Goal: Entertainment & Leisure: Consume media (video, audio)

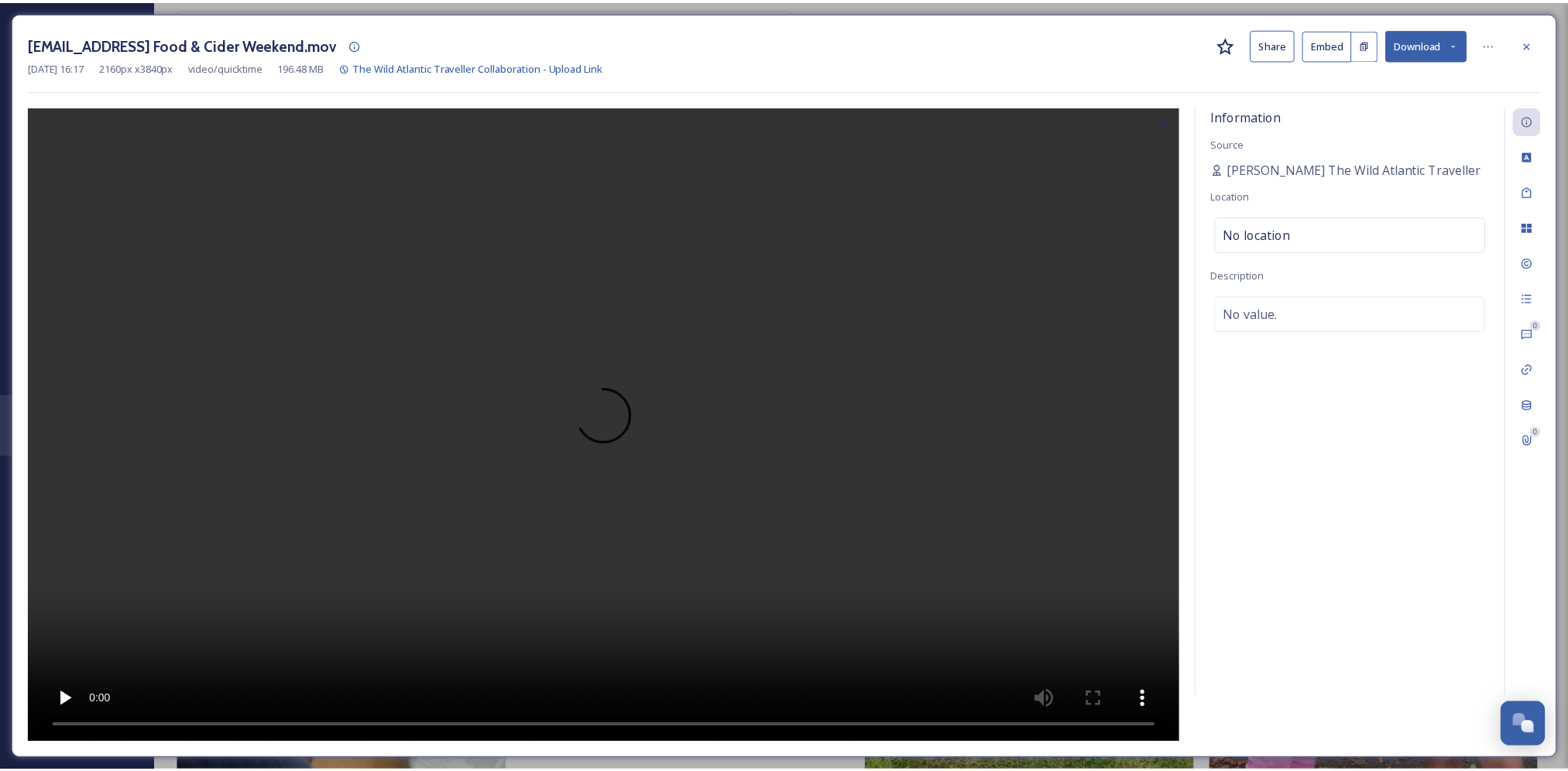
scroll to position [1869, 0]
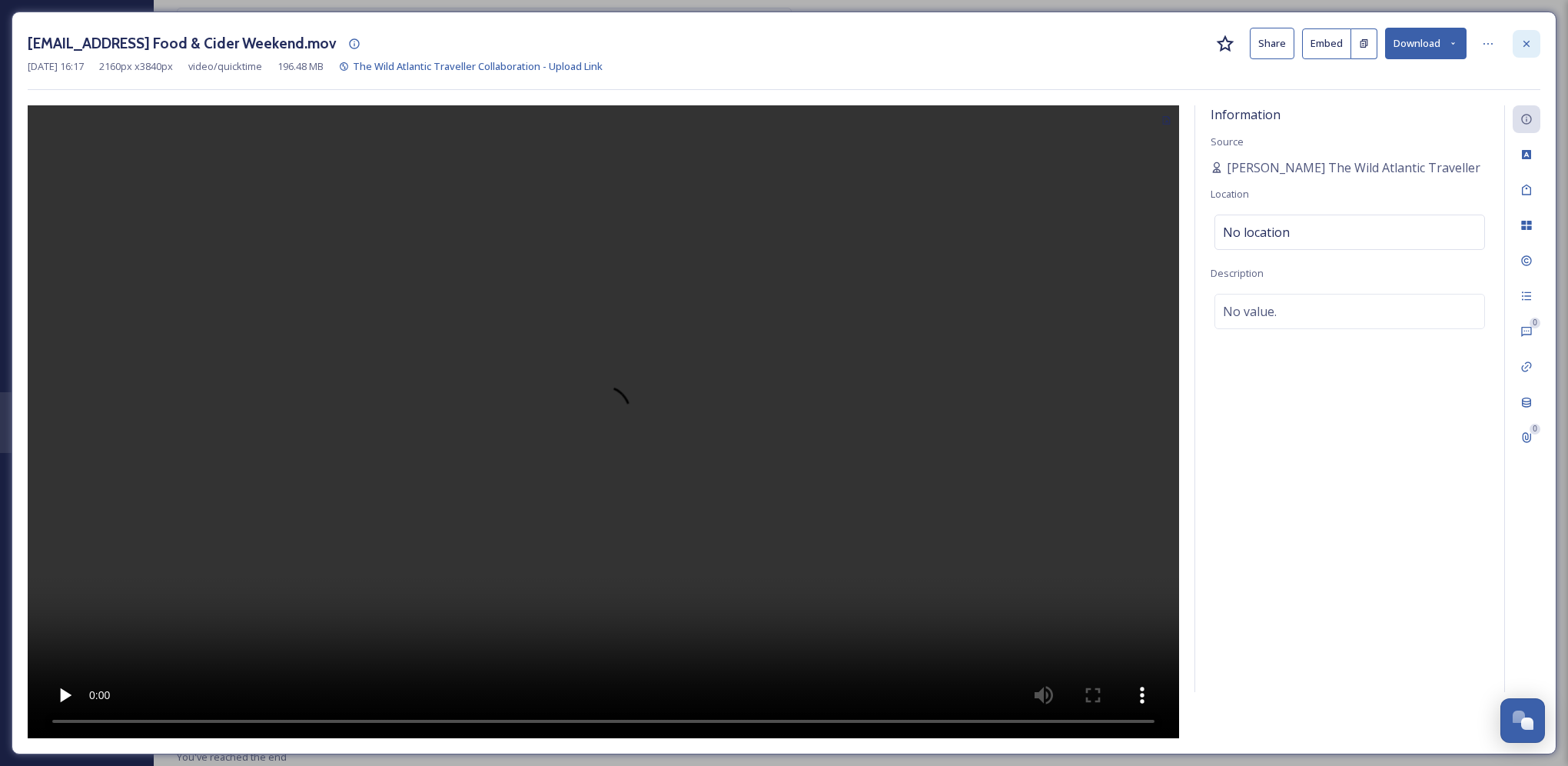
click at [1533, 42] on div at bounding box center [1527, 44] width 27 height 27
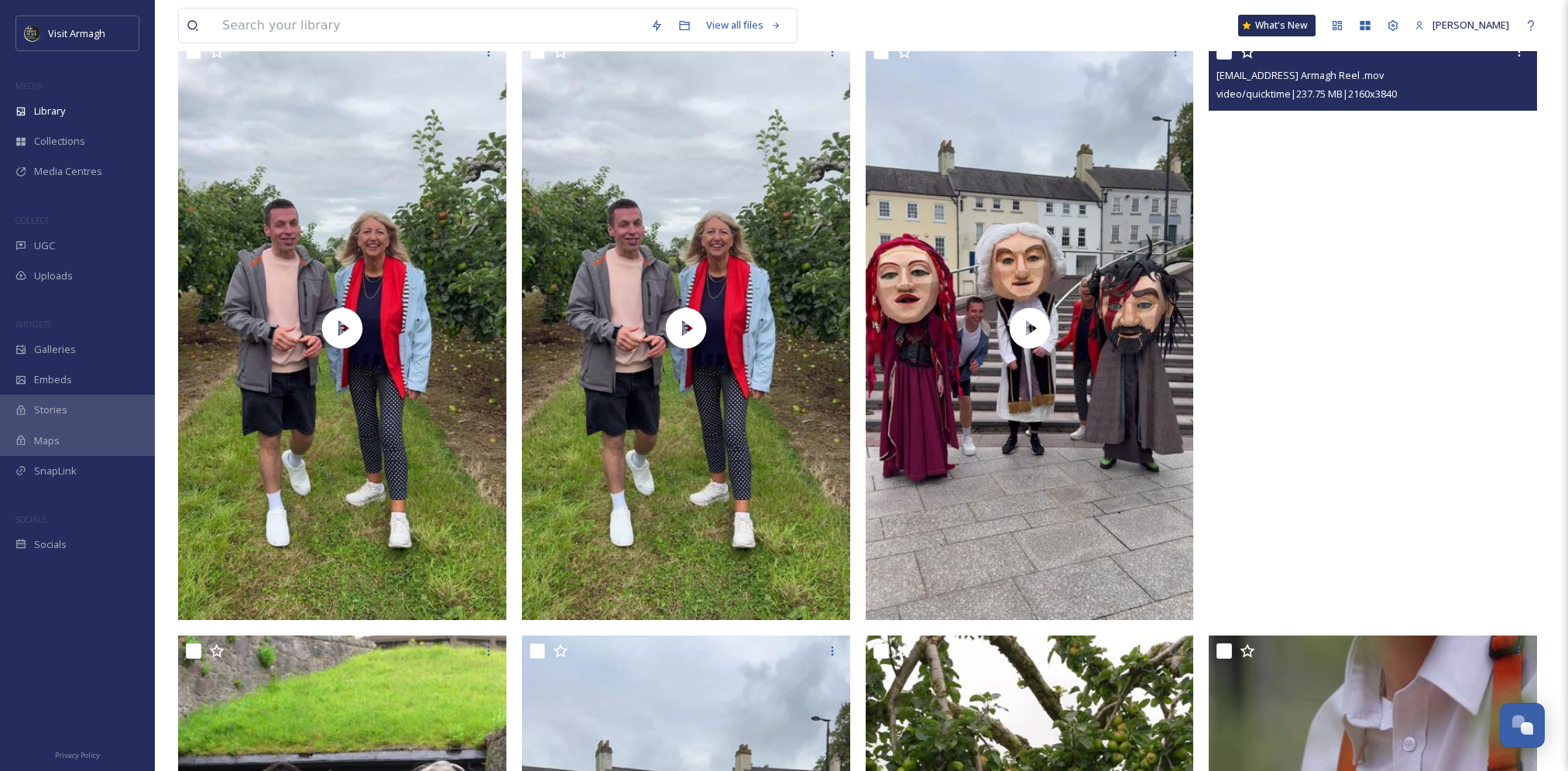
scroll to position [1161, 0]
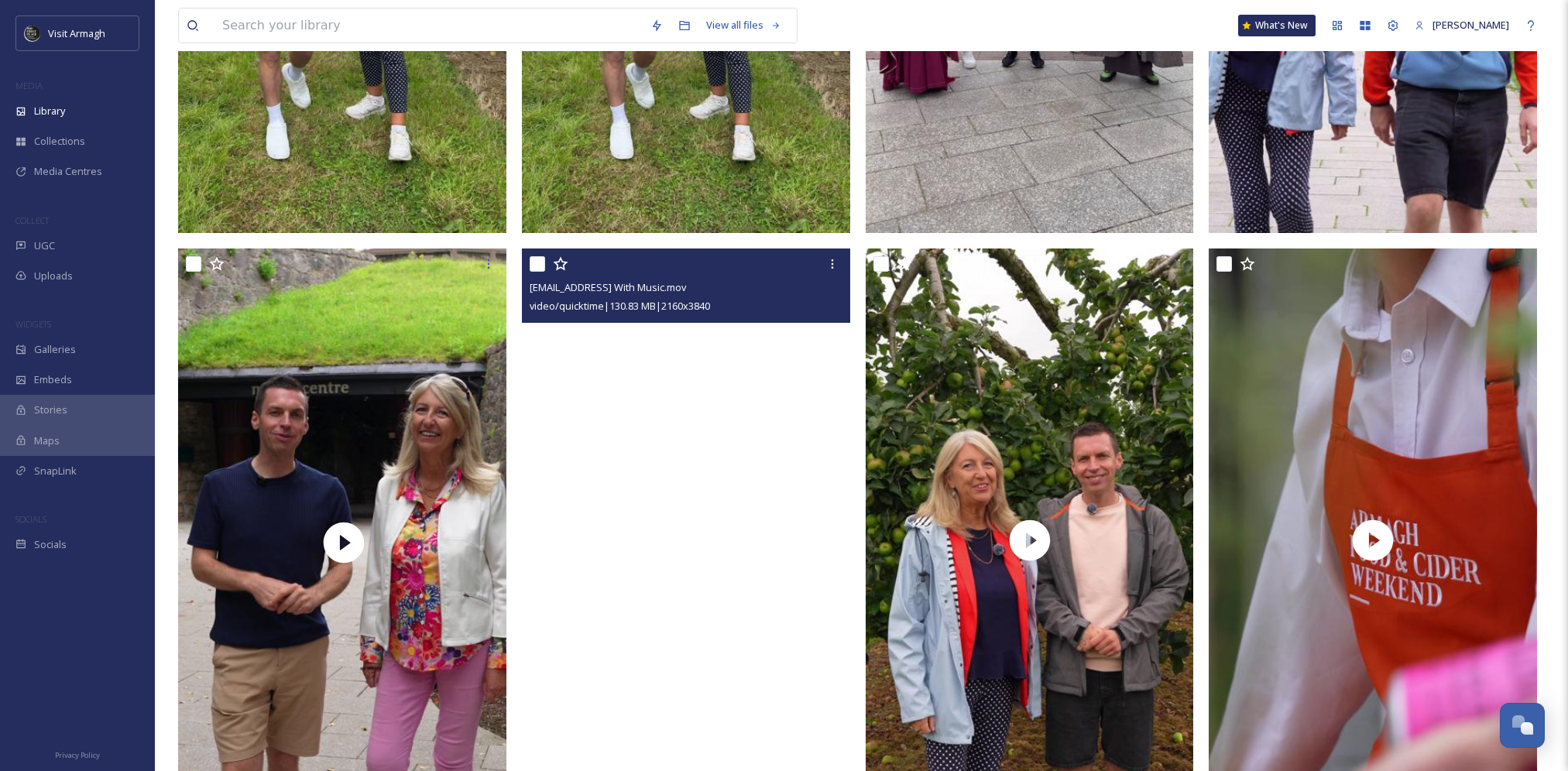
click at [677, 565] on video "thewildatlantictraveller@outlook.com-Intro With Music.mov" at bounding box center [686, 539] width 328 height 584
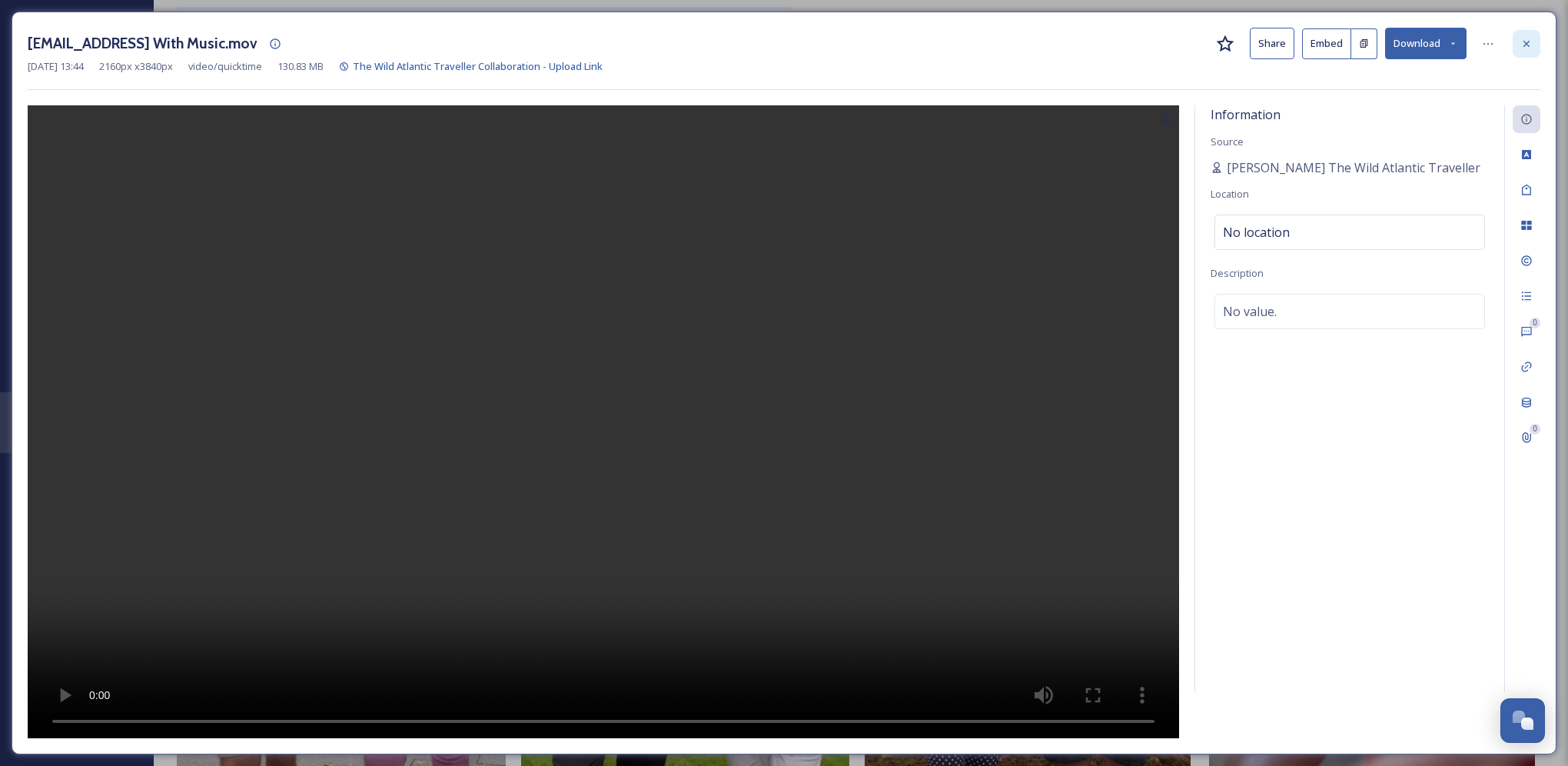
click at [1535, 45] on div at bounding box center [1527, 44] width 27 height 27
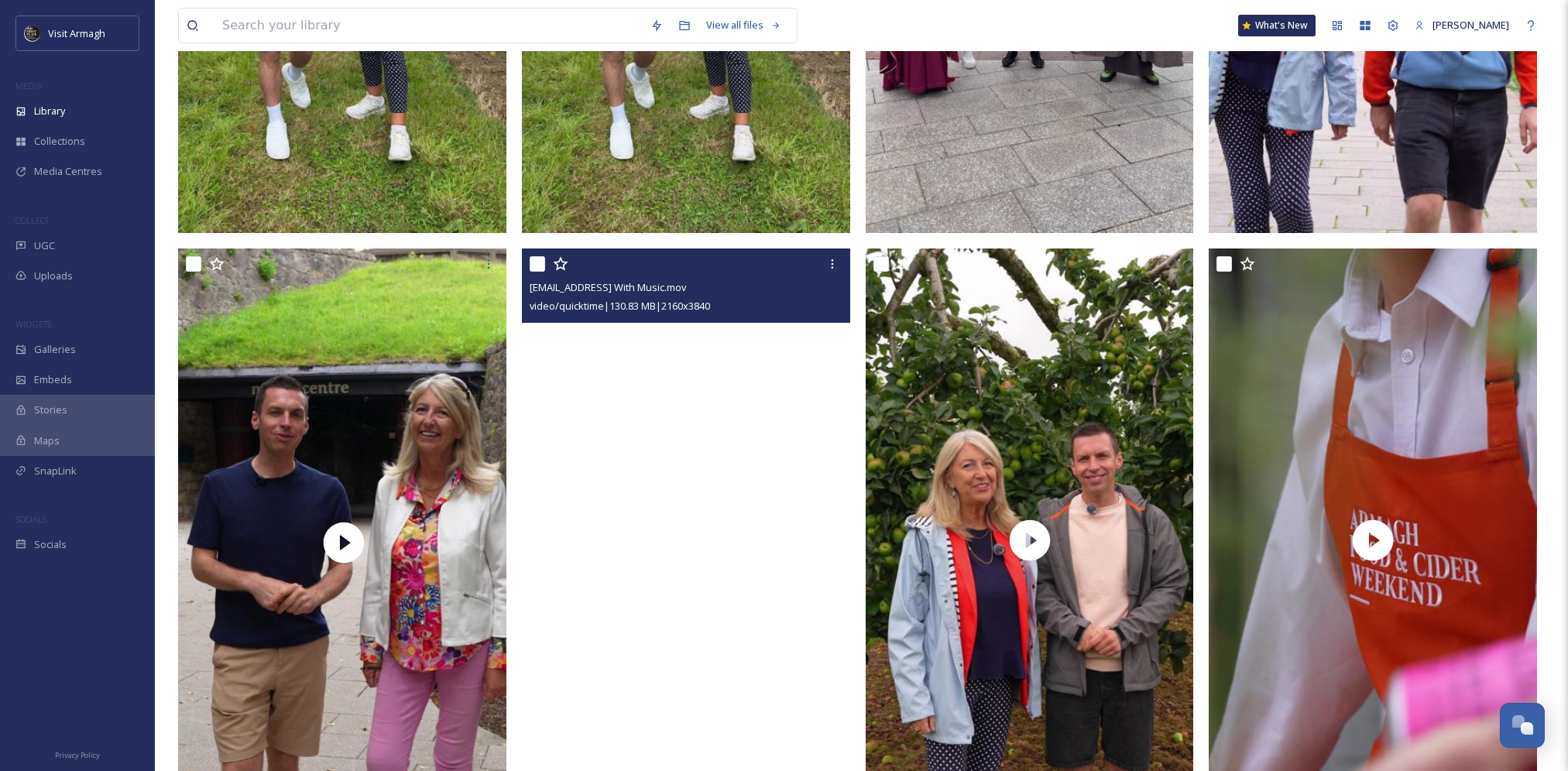
click at [710, 595] on video "thewildatlantictraveller@outlook.com-Intro With Music.mov" at bounding box center [686, 539] width 328 height 584
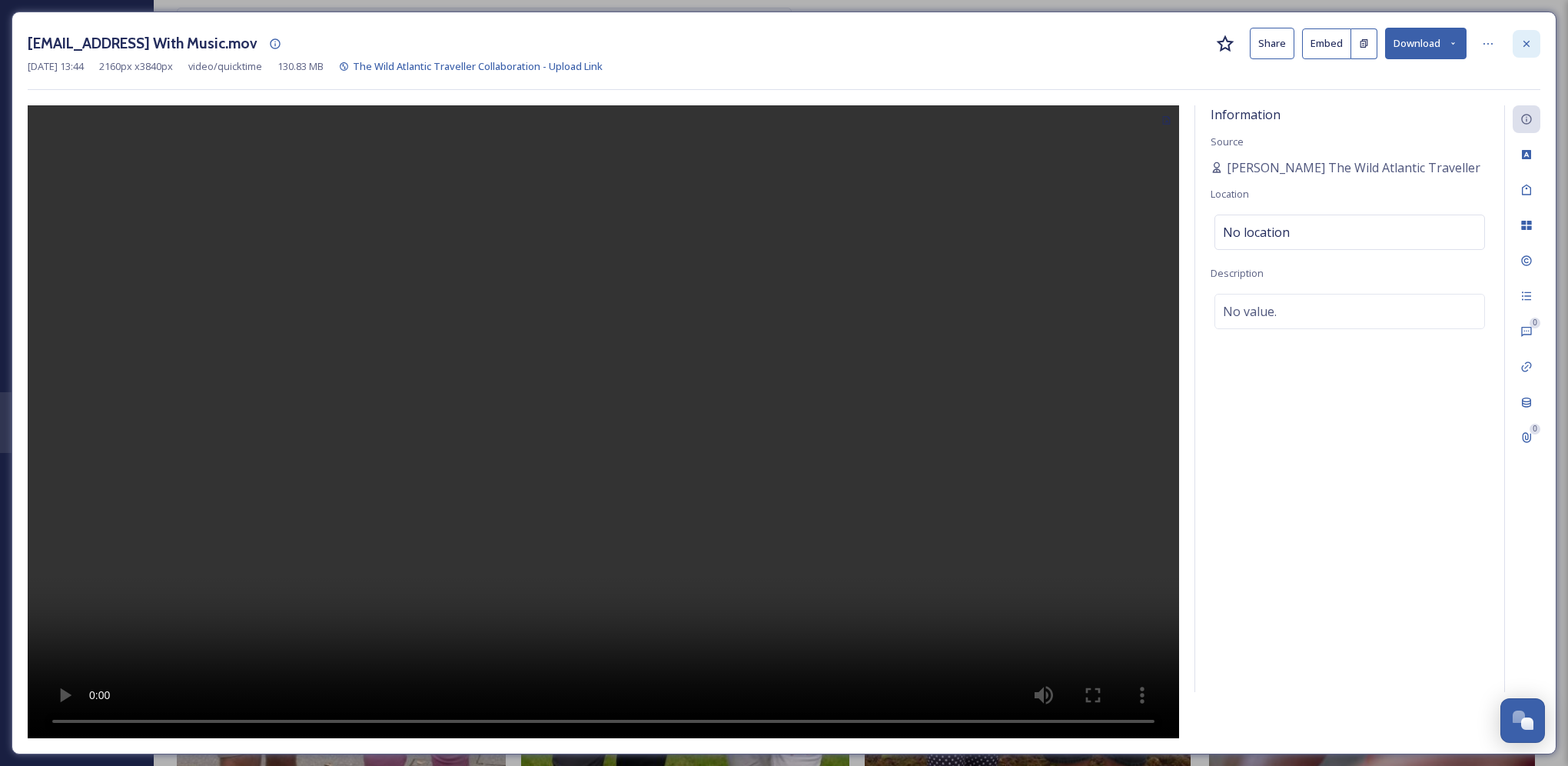
click at [1524, 40] on icon at bounding box center [1526, 43] width 12 height 12
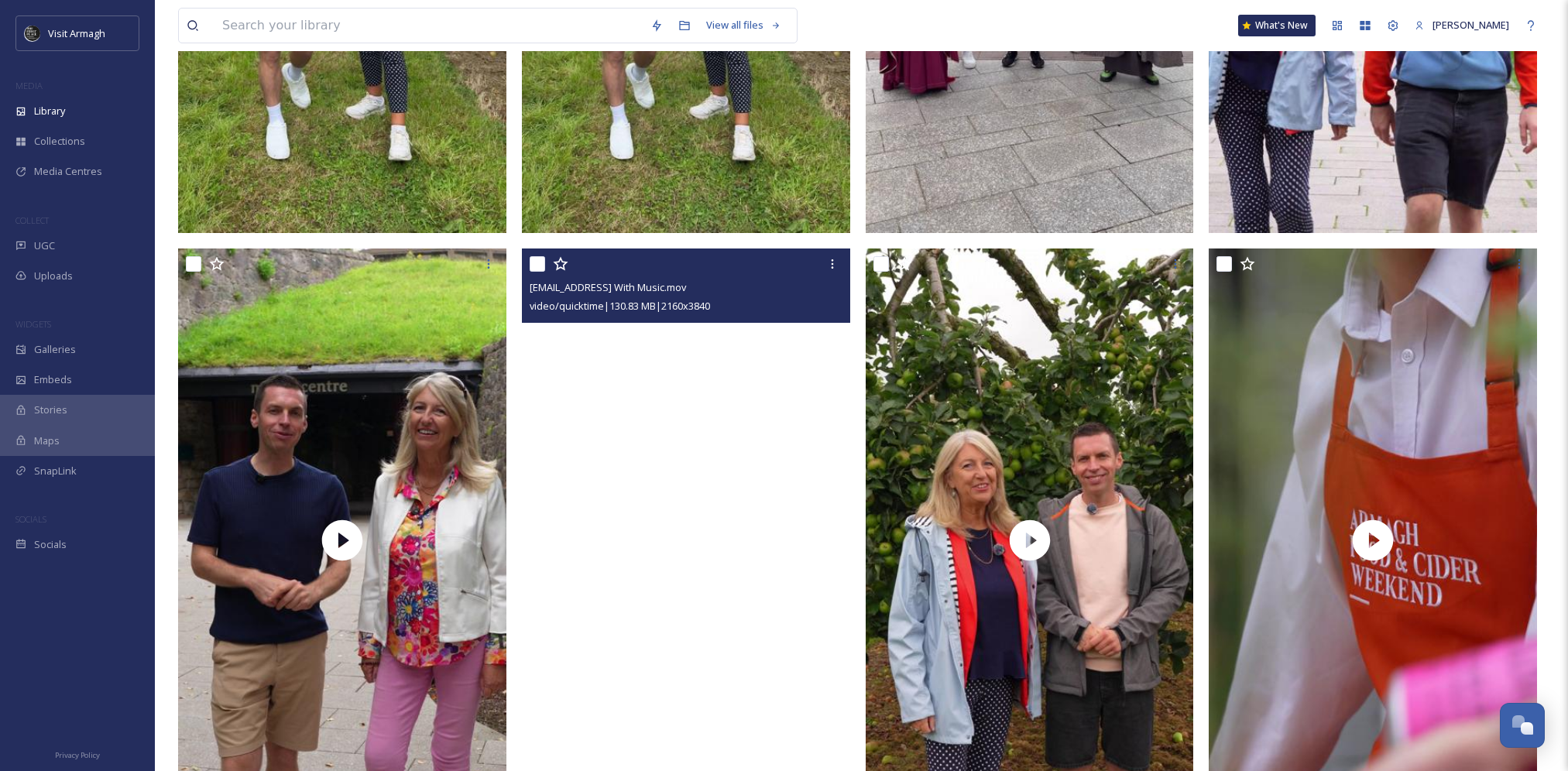
click at [778, 493] on video "thewildatlantictraveller@outlook.com-Intro With Music.mov" at bounding box center [686, 539] width 328 height 584
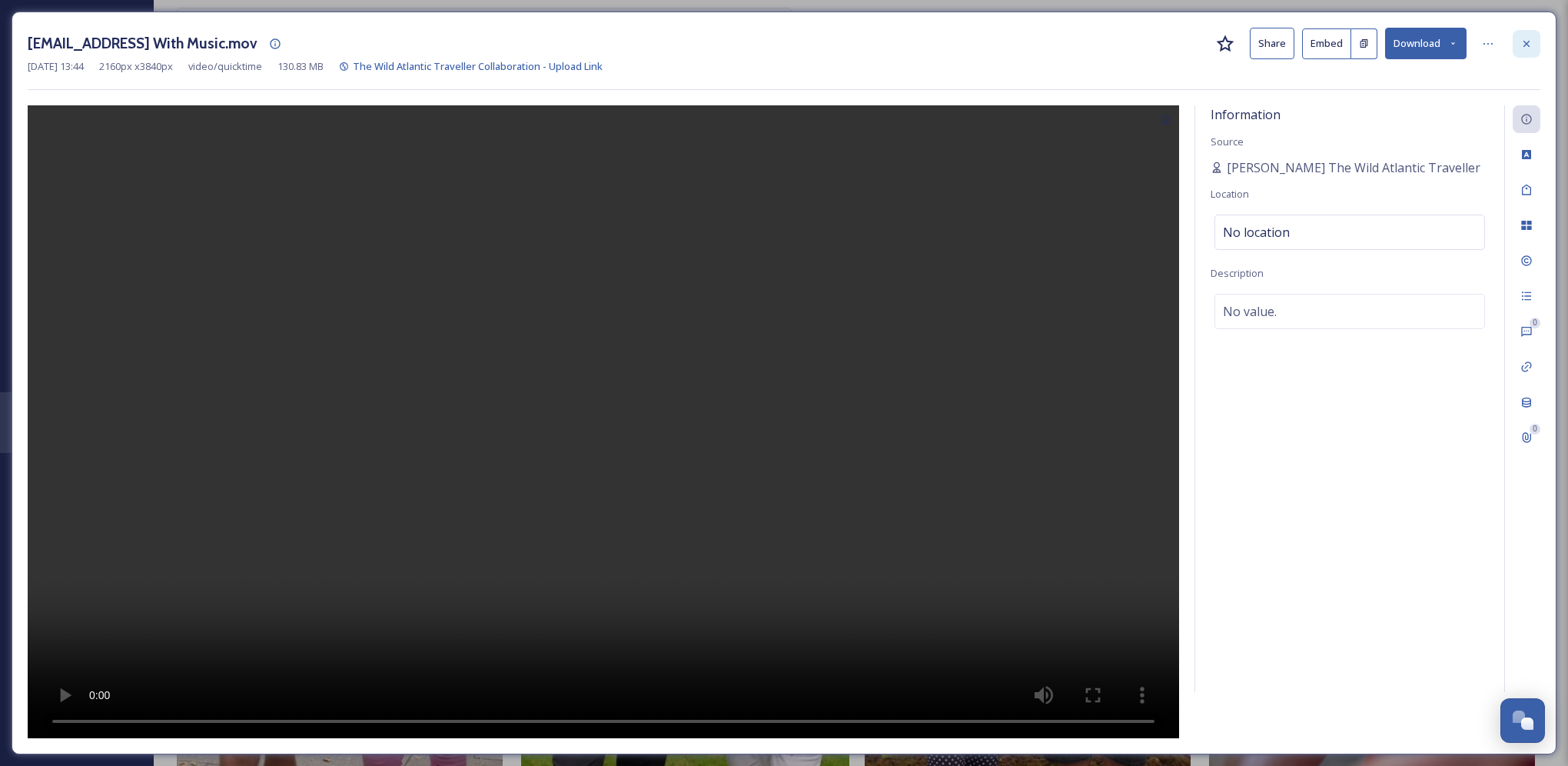
click at [1530, 45] on icon at bounding box center [1526, 43] width 12 height 12
